Goal: Browse casually

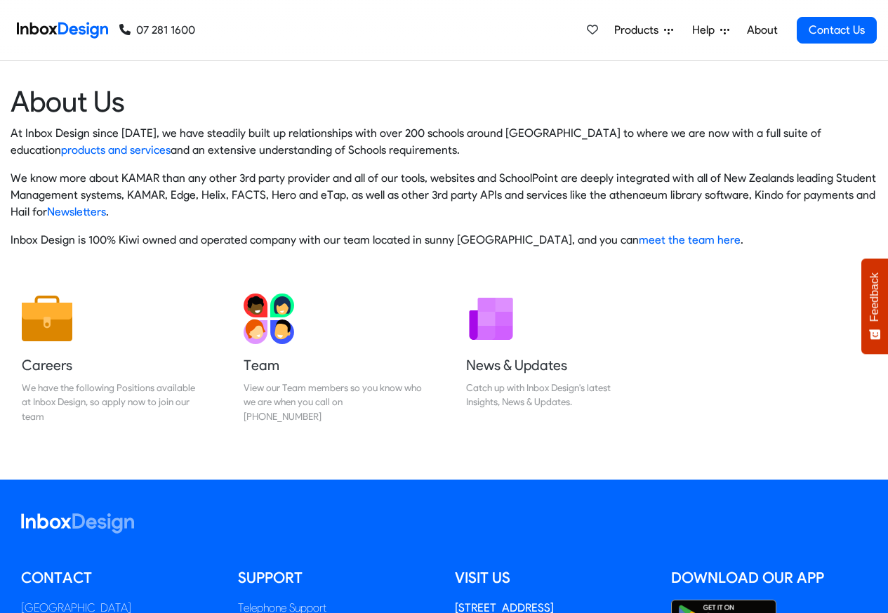
click at [61, 29] on img at bounding box center [62, 30] width 91 height 28
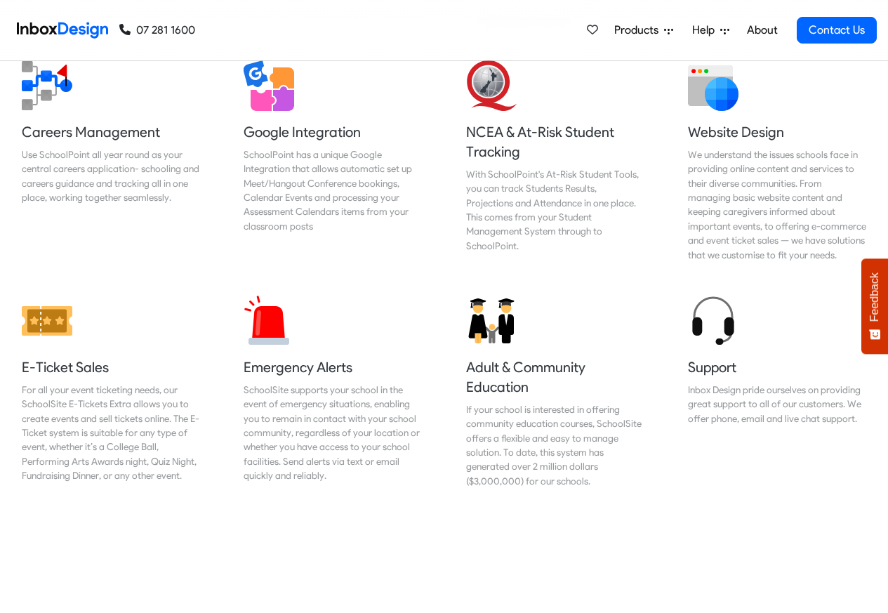
scroll to position [1517, 0]
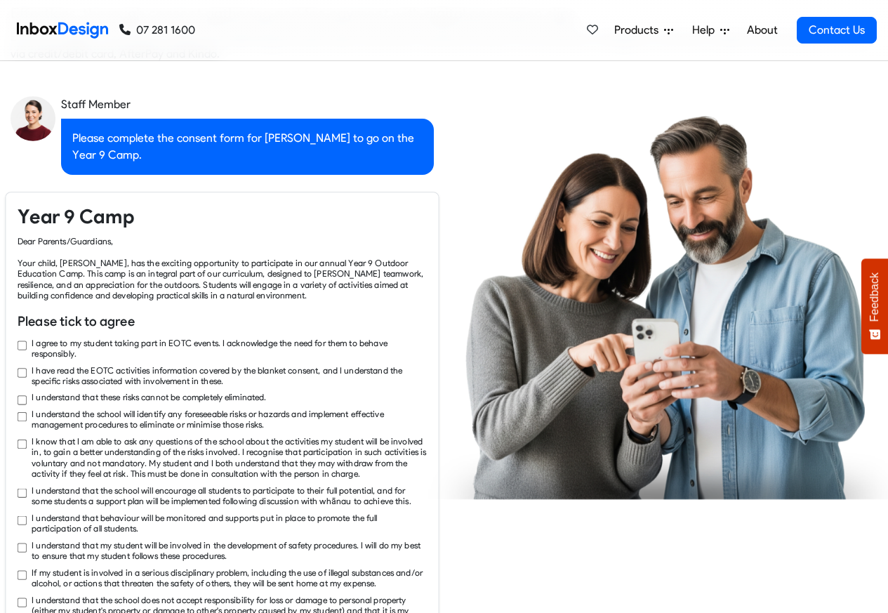
checkbox input "true"
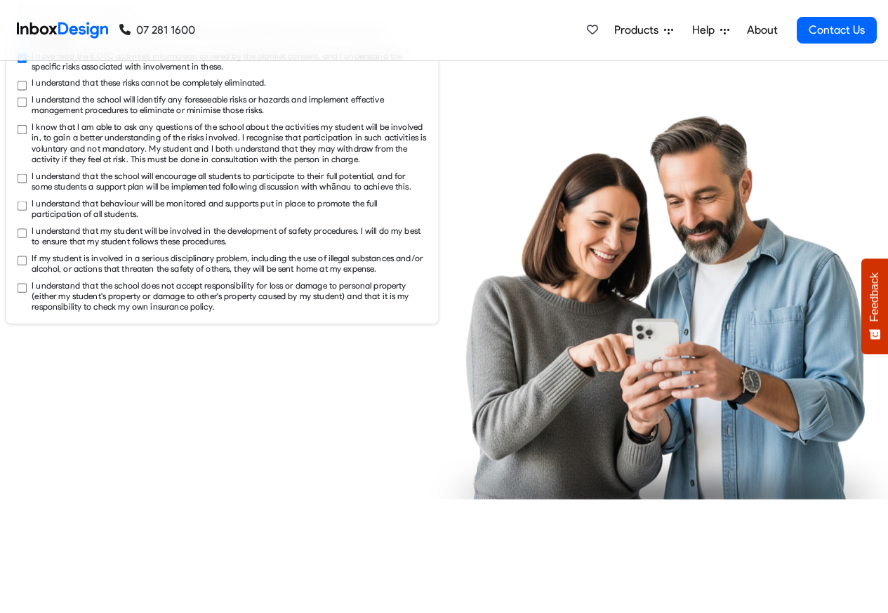
checkbox input "true"
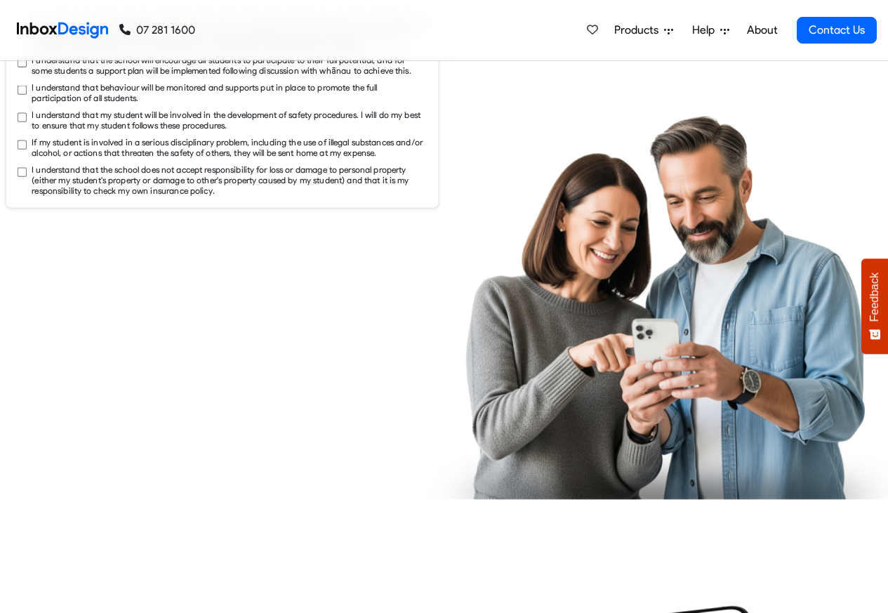
checkbox input "true"
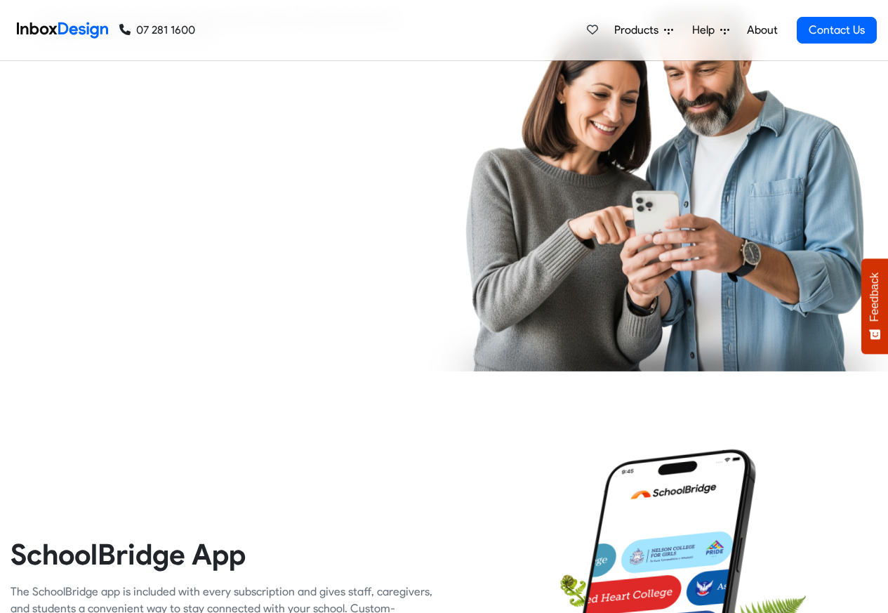
checkbox input "true"
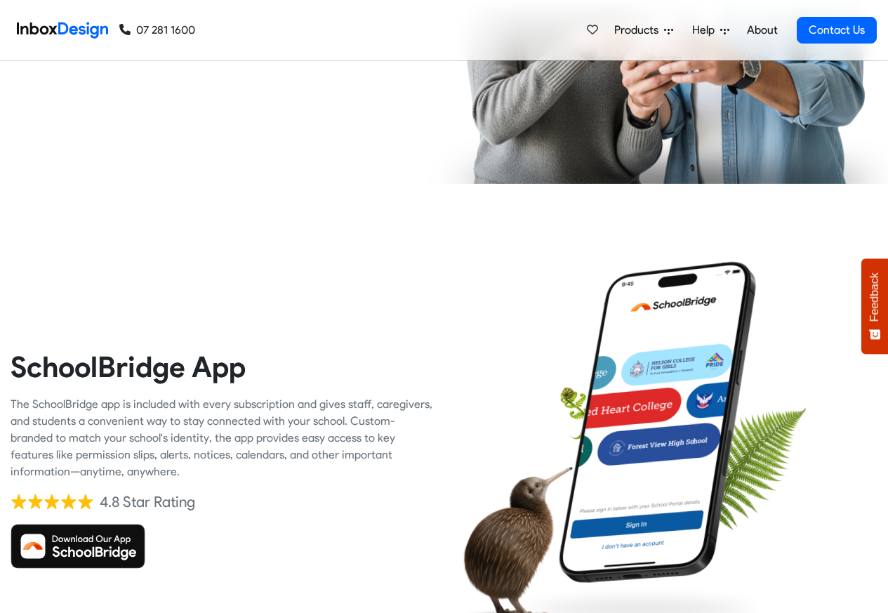
checkbox input "true"
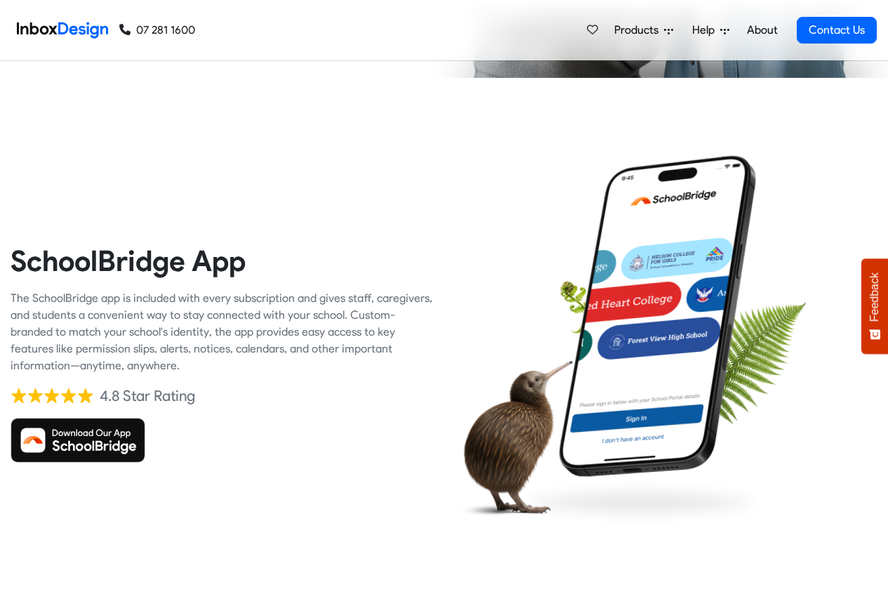
checkbox input "true"
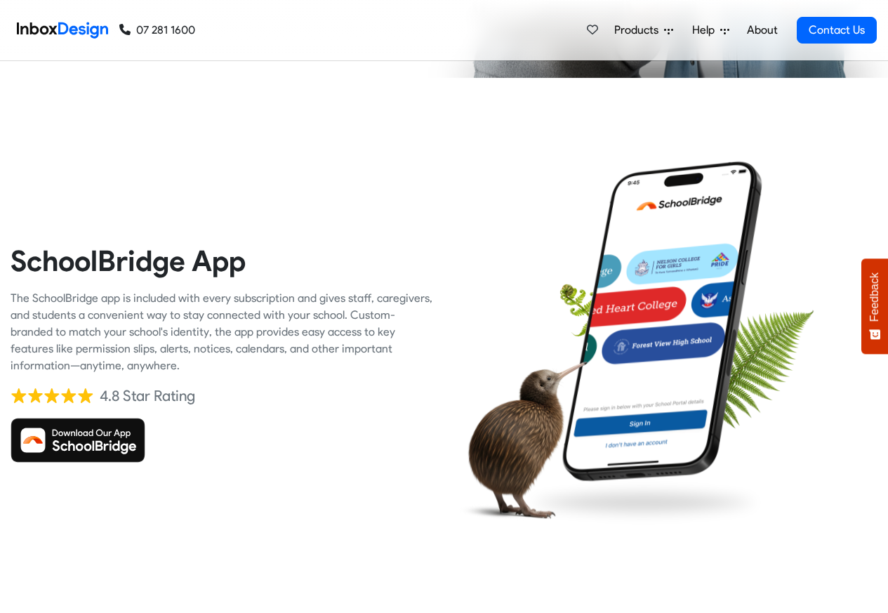
scroll to position [3034, 0]
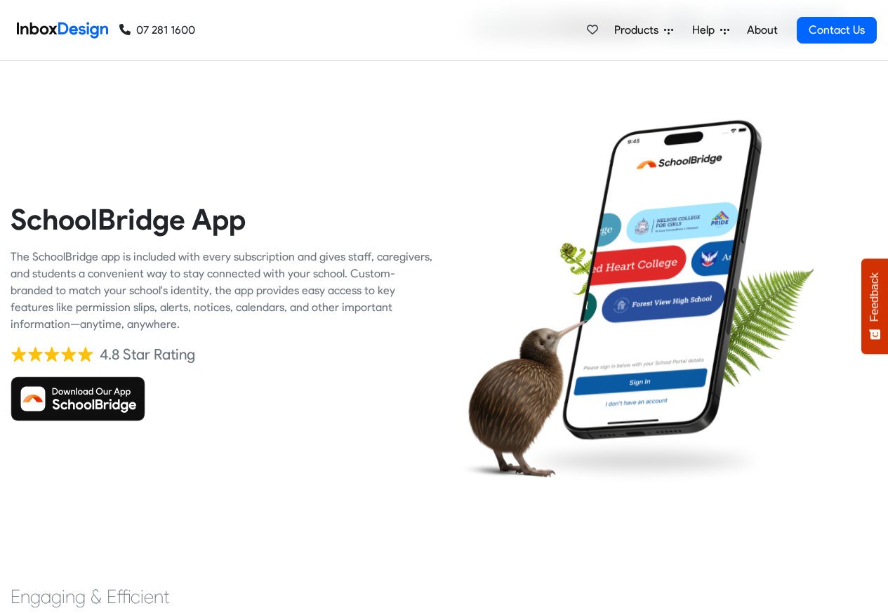
checkbox input "true"
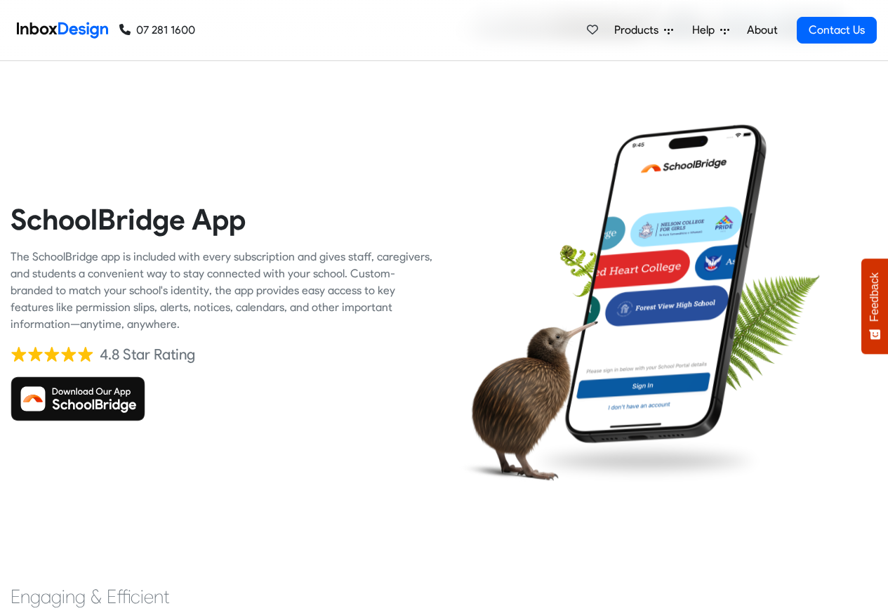
checkbox input "true"
